Goal: Download file/media

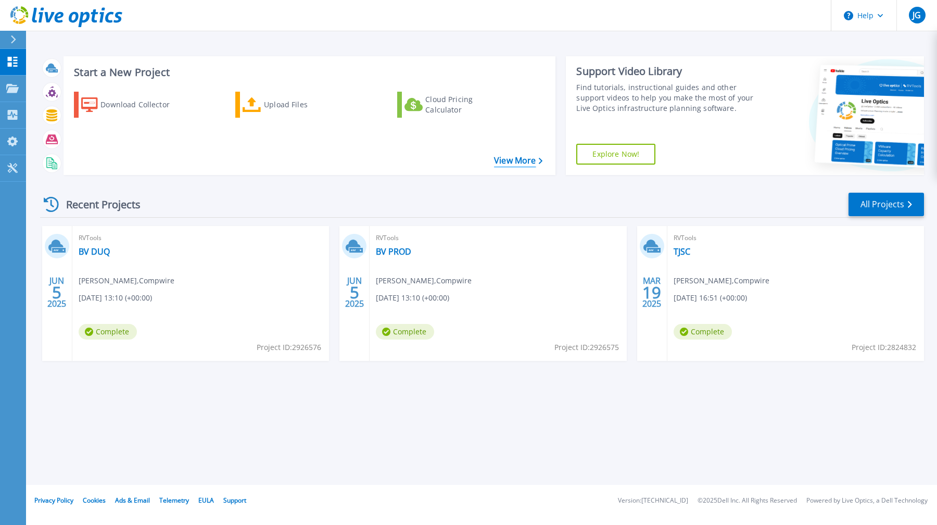
click at [522, 157] on link "View More" at bounding box center [518, 161] width 48 height 10
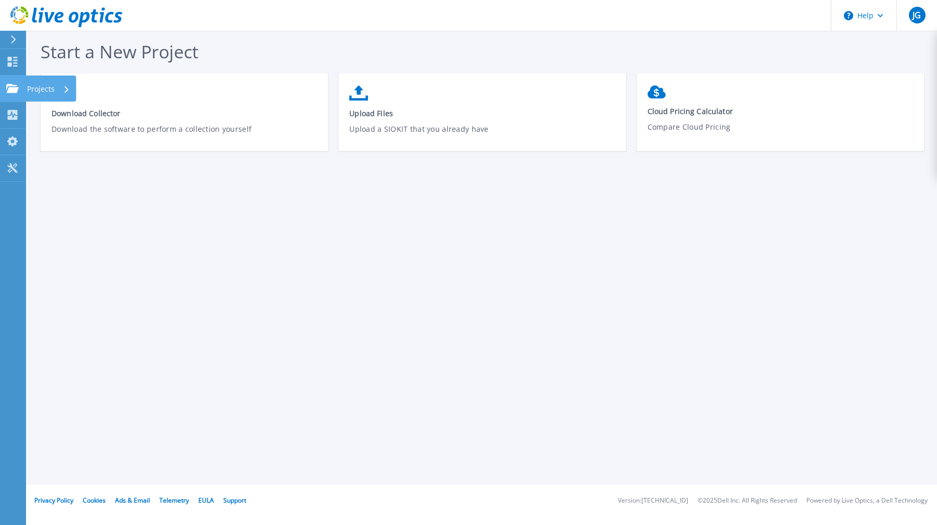
click at [15, 87] on icon at bounding box center [12, 88] width 12 height 9
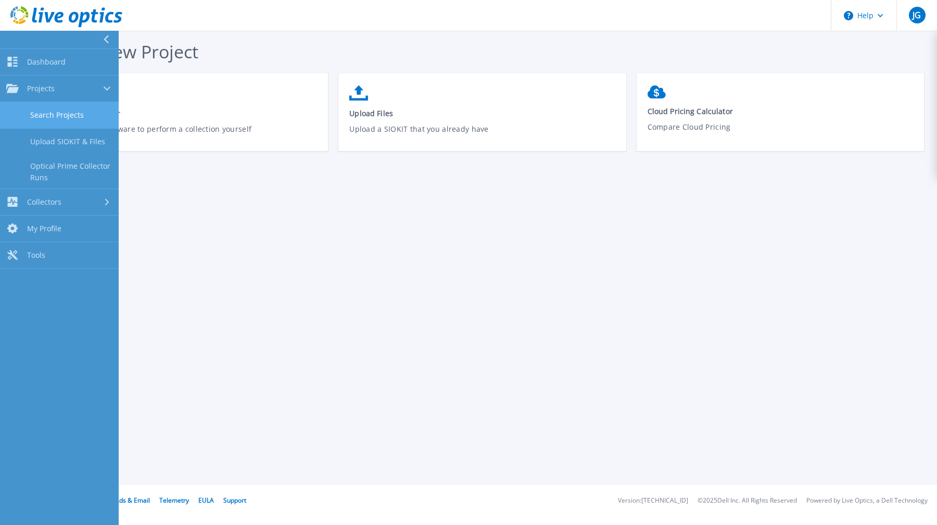
click at [46, 116] on link "Search Projects" at bounding box center [59, 115] width 119 height 27
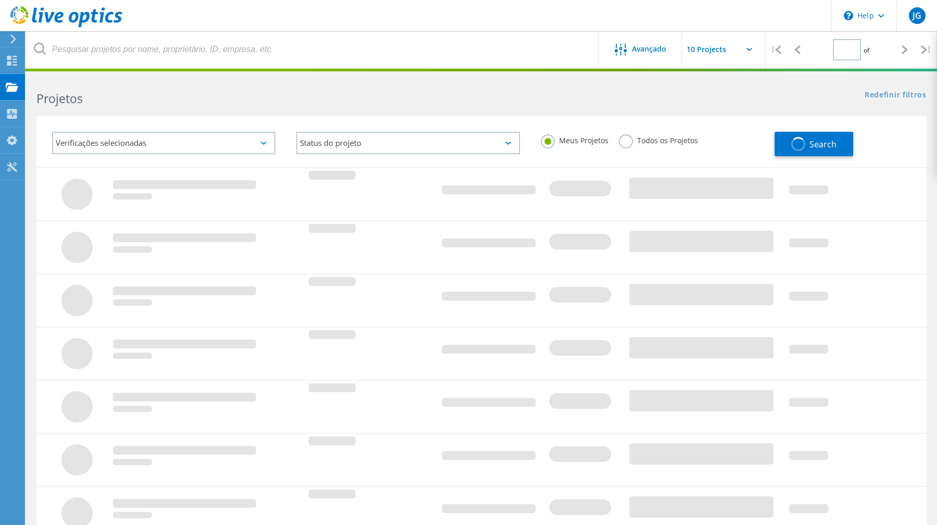
type input "1"
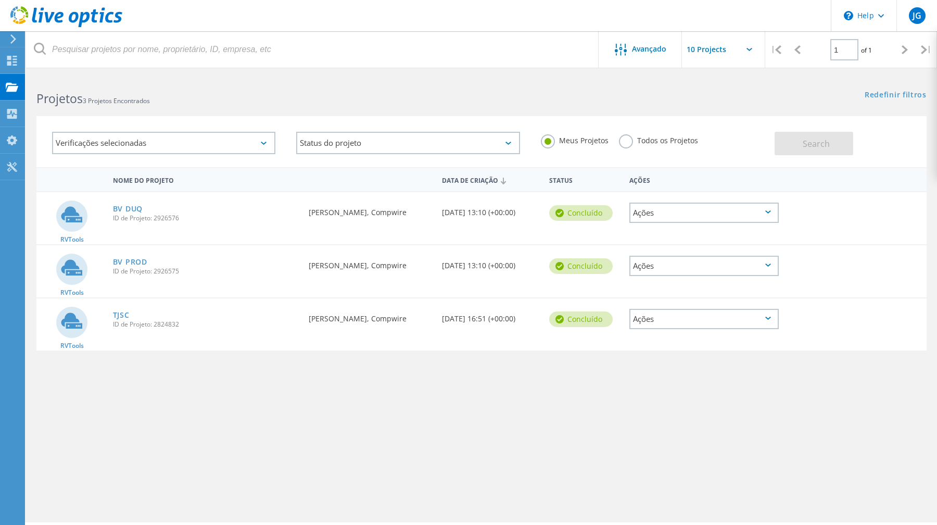
scroll to position [29, 0]
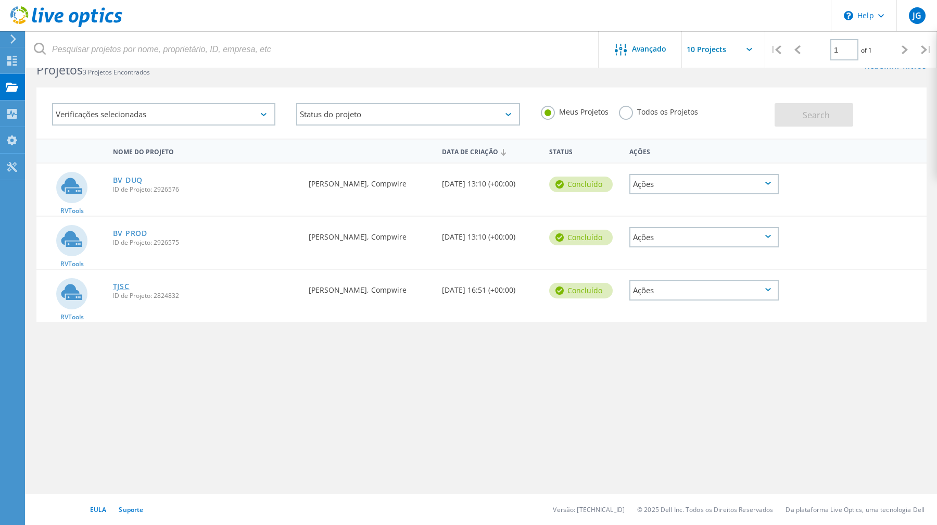
click at [124, 288] on link "TJSC" at bounding box center [121, 286] width 17 height 7
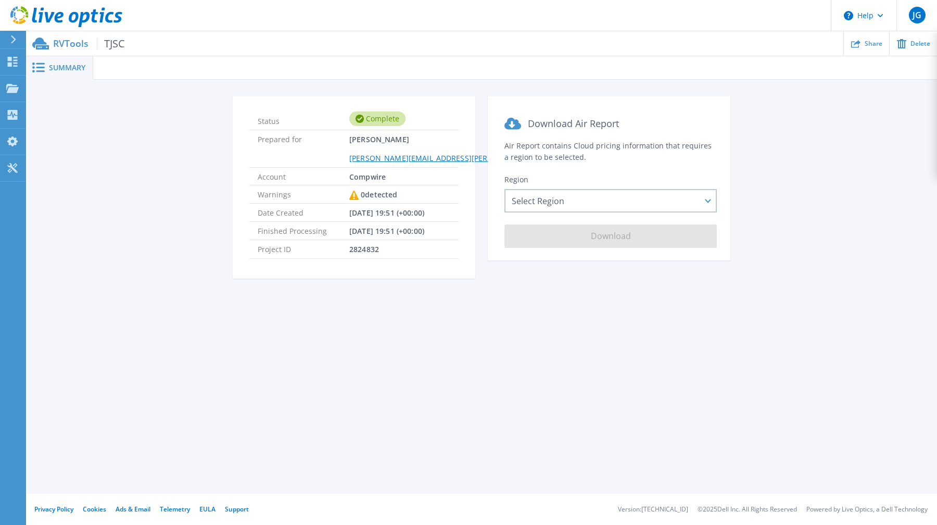
click at [14, 39] on icon at bounding box center [13, 39] width 5 height 8
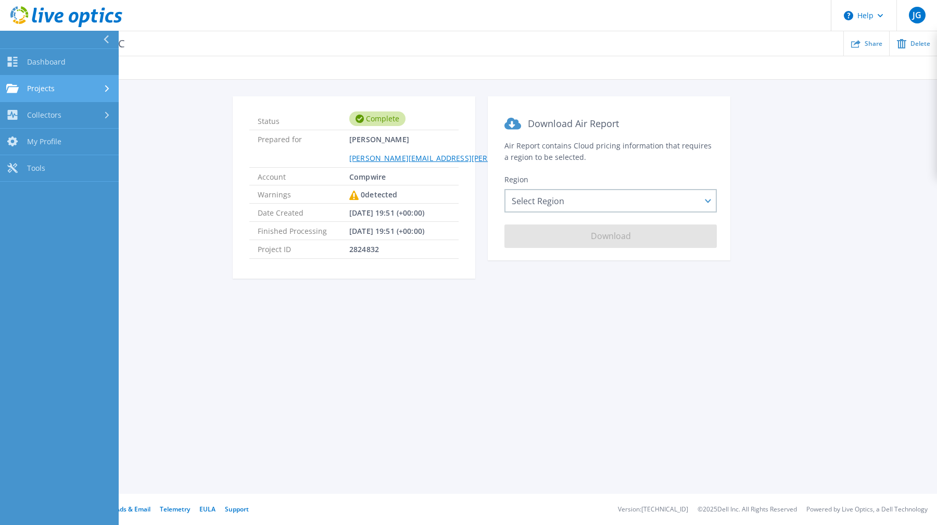
click at [30, 94] on link "Projects Projects" at bounding box center [59, 88] width 119 height 27
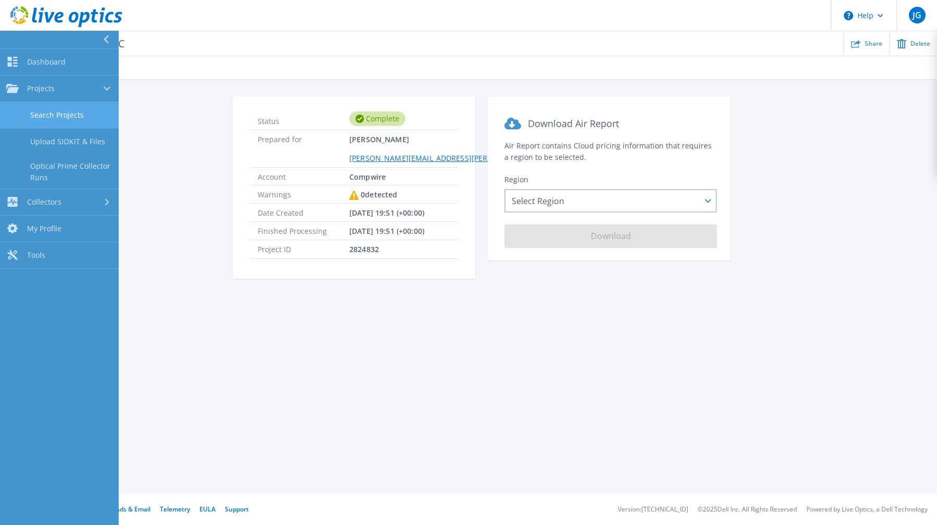
click at [42, 118] on link "Search Projects" at bounding box center [59, 115] width 119 height 27
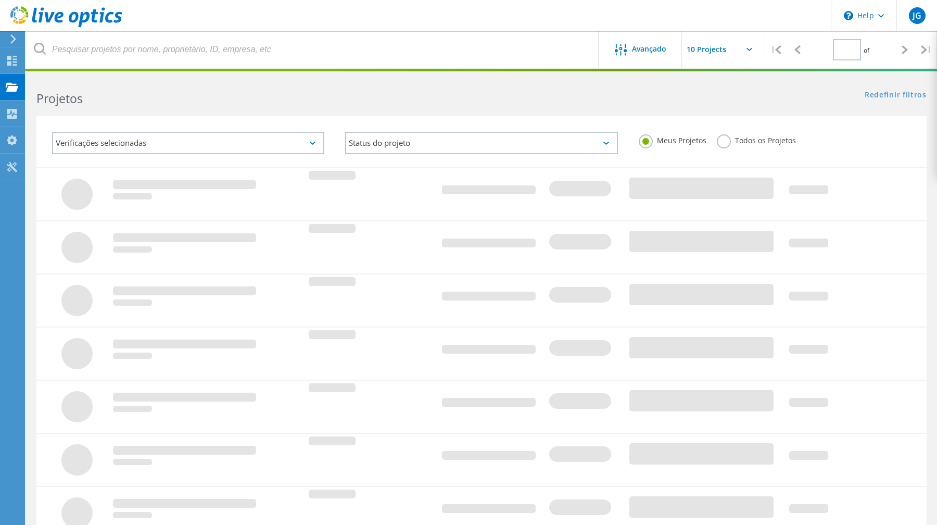
type input "1"
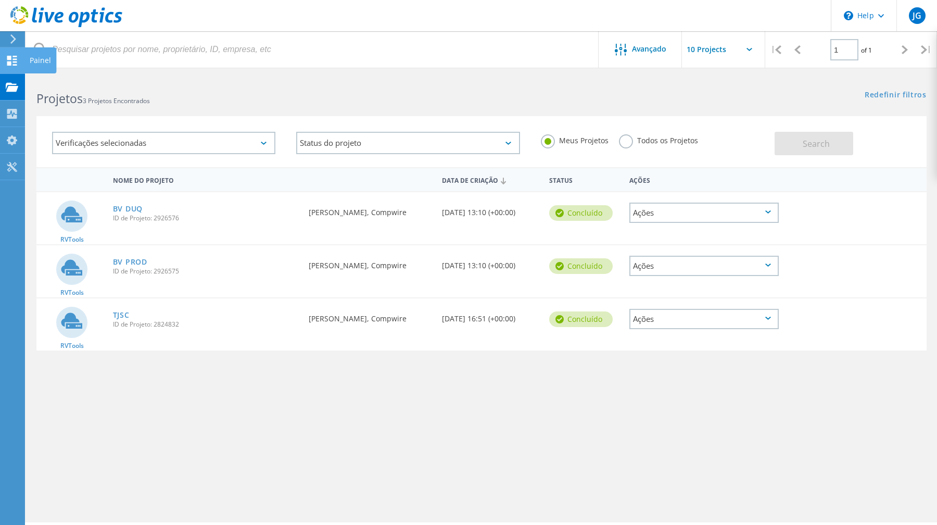
click at [8, 60] on icon at bounding box center [12, 61] width 12 height 10
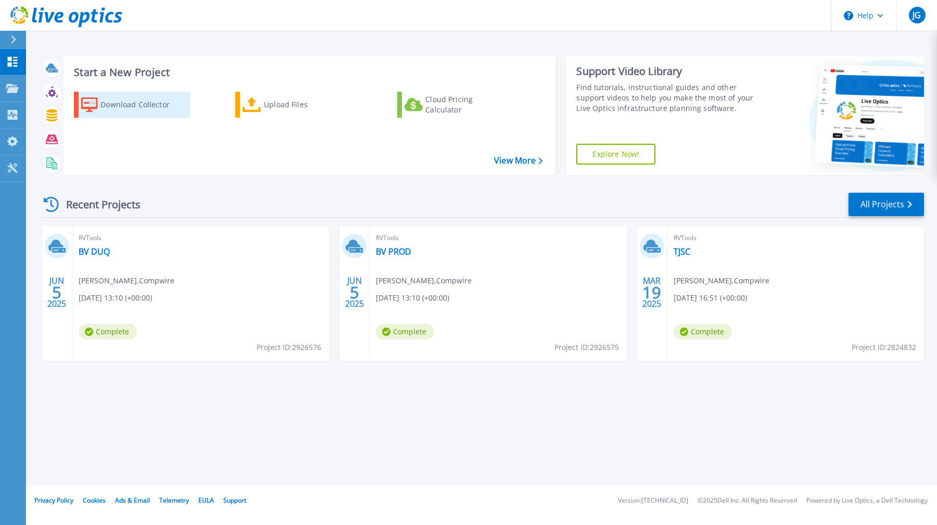
click at [141, 112] on div "Download Collector" at bounding box center [141, 104] width 83 height 21
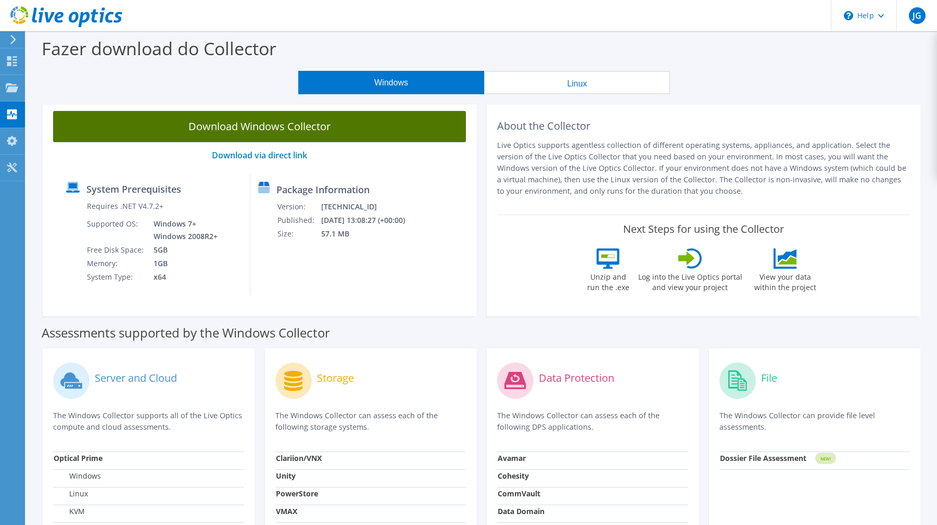
click at [330, 135] on link "Download Windows Collector" at bounding box center [259, 126] width 413 height 31
